Goal: Task Accomplishment & Management: Manage account settings

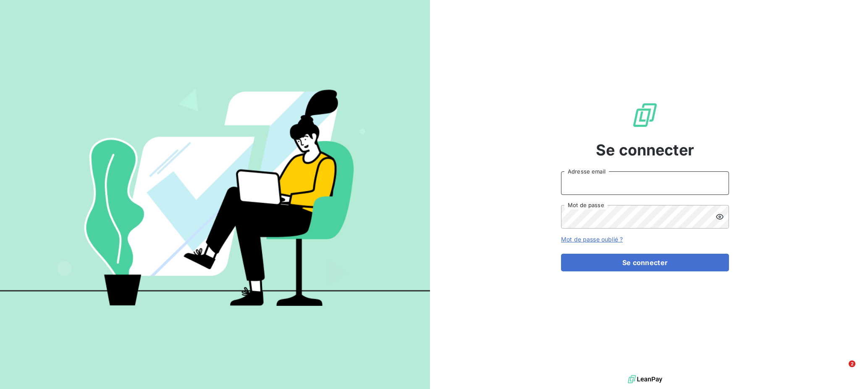
click at [594, 185] on input "Adresse email" at bounding box center [645, 183] width 168 height 24
type input "G"
type input "[PERSON_NAME][EMAIL_ADDRESS][DOMAIN_NAME]"
click at [561, 254] on button "Se connecter" at bounding box center [645, 263] width 168 height 18
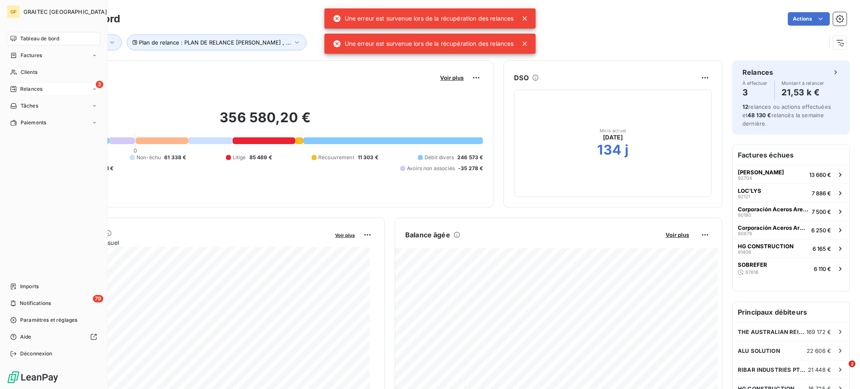
click at [39, 86] on span "Relances" at bounding box center [31, 89] width 22 height 8
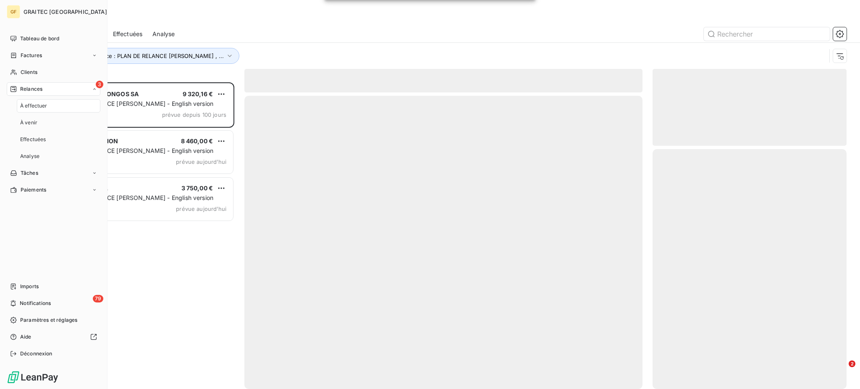
scroll to position [298, 185]
